Goal: Find specific page/section: Find specific page/section

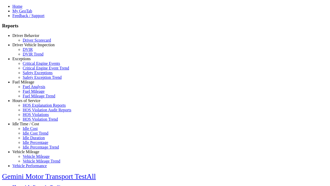
click at [30, 38] on link "Driver Behavior" at bounding box center [25, 35] width 27 height 4
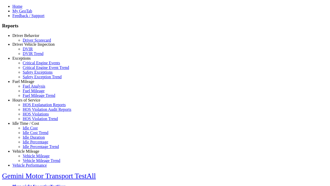
scroll to position [1, 0]
click at [34, 42] on link "Driver Scorecard" at bounding box center [37, 39] width 28 height 4
